Goal: Check status: Check status

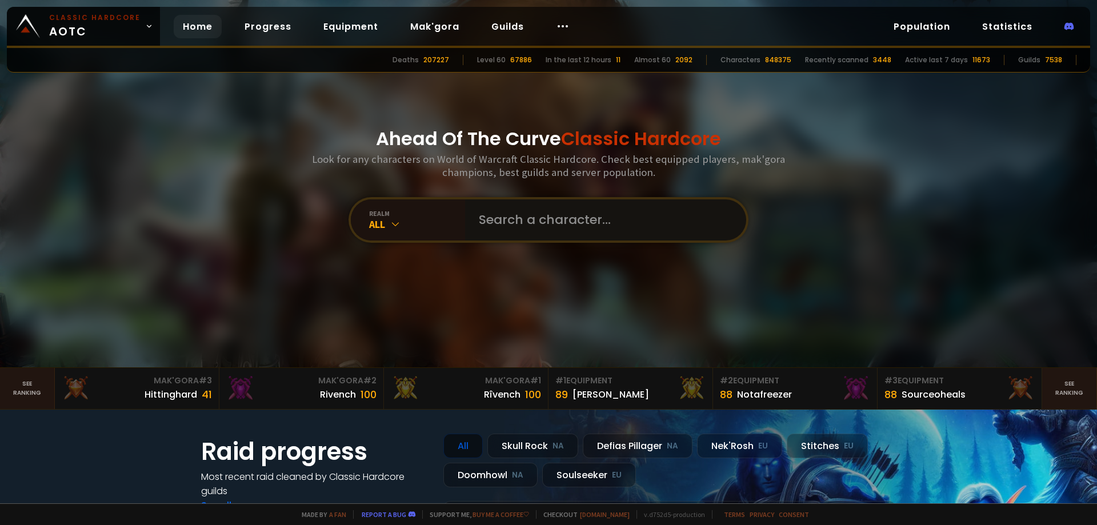
click at [571, 219] on input "text" at bounding box center [602, 219] width 261 height 41
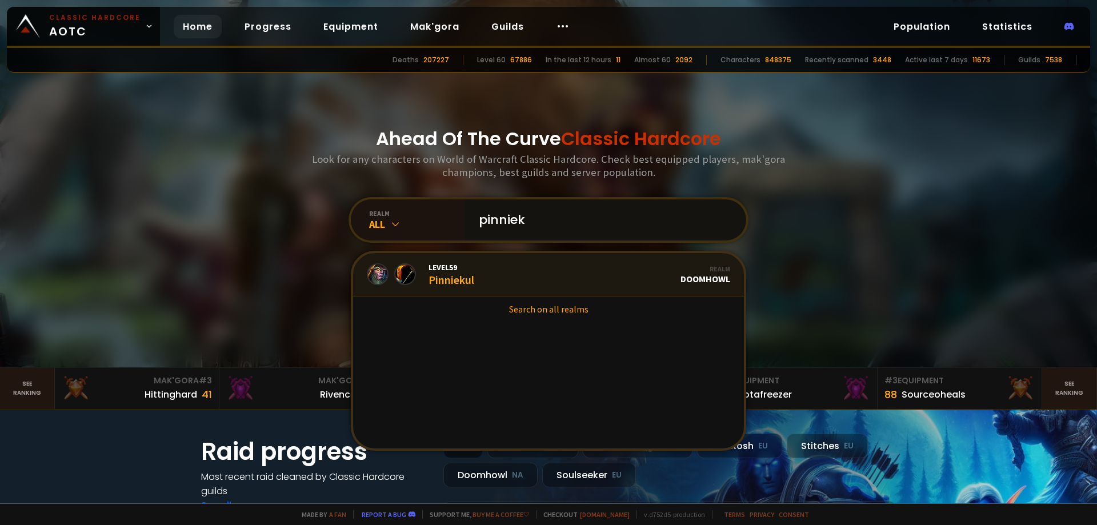
type input "pinniek"
click at [523, 273] on link "Level 59 Pinniekul Realm Doomhowl" at bounding box center [548, 274] width 391 height 43
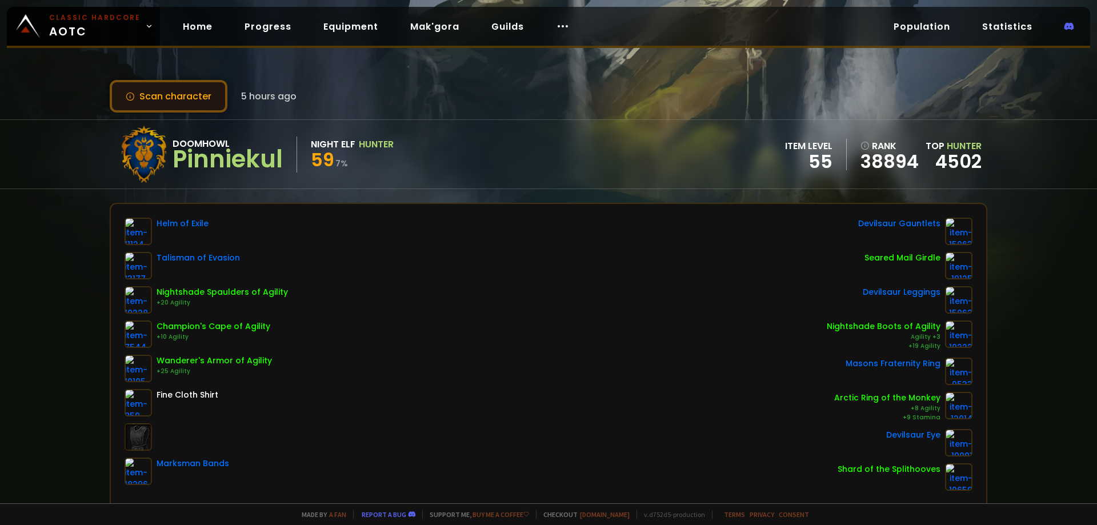
click at [161, 98] on button "Scan character" at bounding box center [169, 96] width 118 height 33
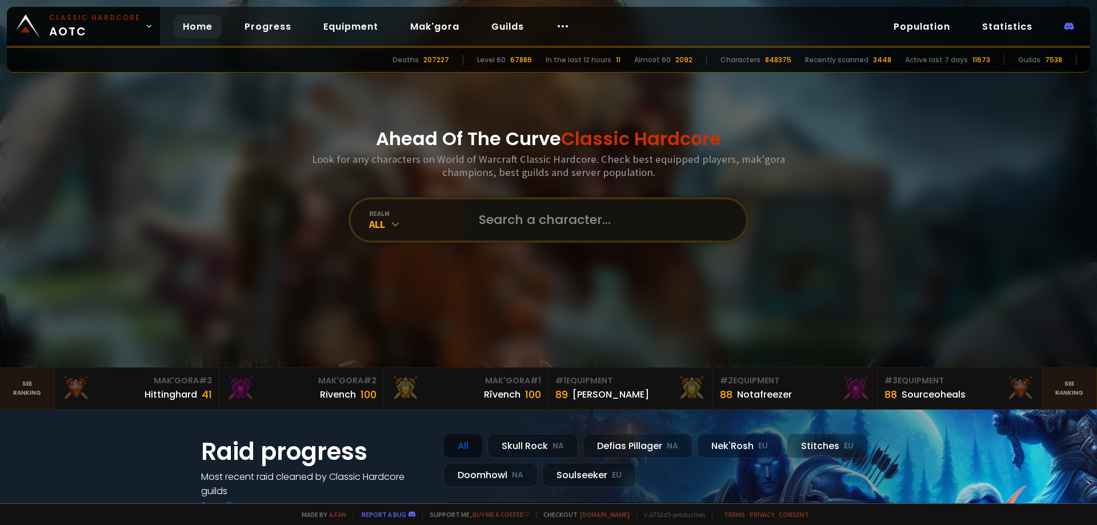
click at [543, 227] on input "text" at bounding box center [602, 219] width 261 height 41
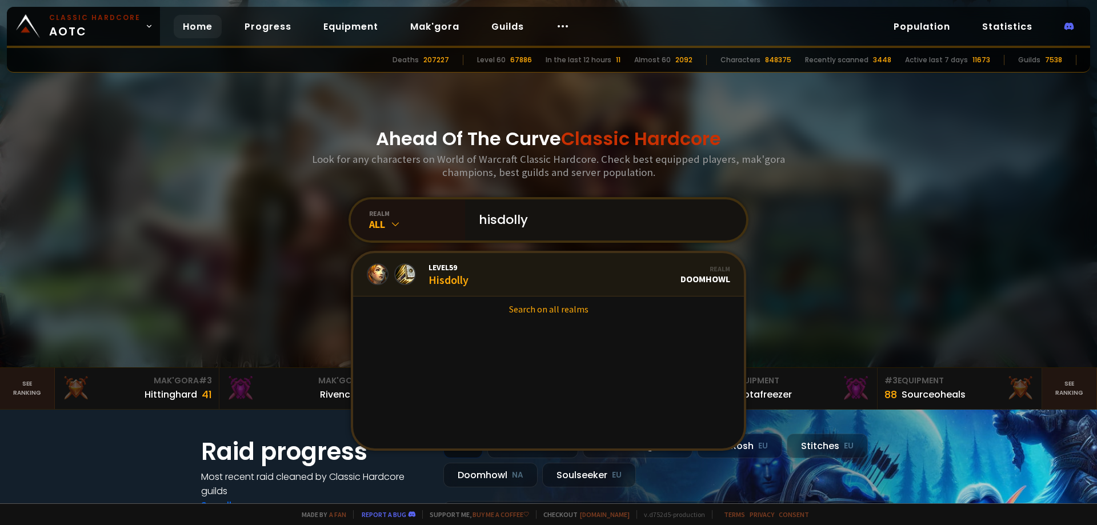
type input "hisdolly"
click at [493, 274] on link "Level 59 Hisdolly Realm Doomhowl" at bounding box center [548, 274] width 391 height 43
